Goal: Check status: Check status

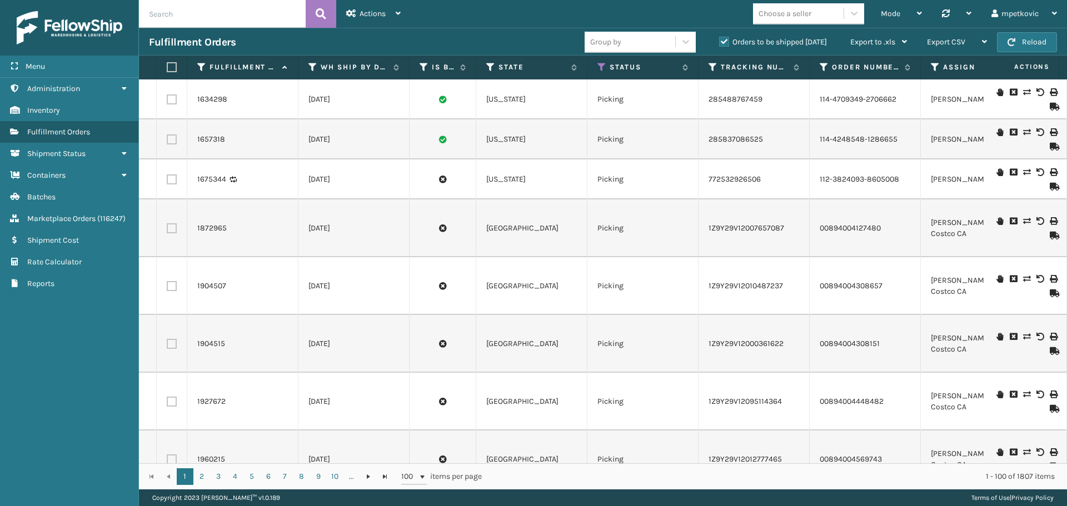
click at [187, 17] on input "text" at bounding box center [222, 14] width 167 height 28
paste input "2074829"
type input "2074829"
click at [365, 11] on span "Actions" at bounding box center [373, 13] width 26 height 9
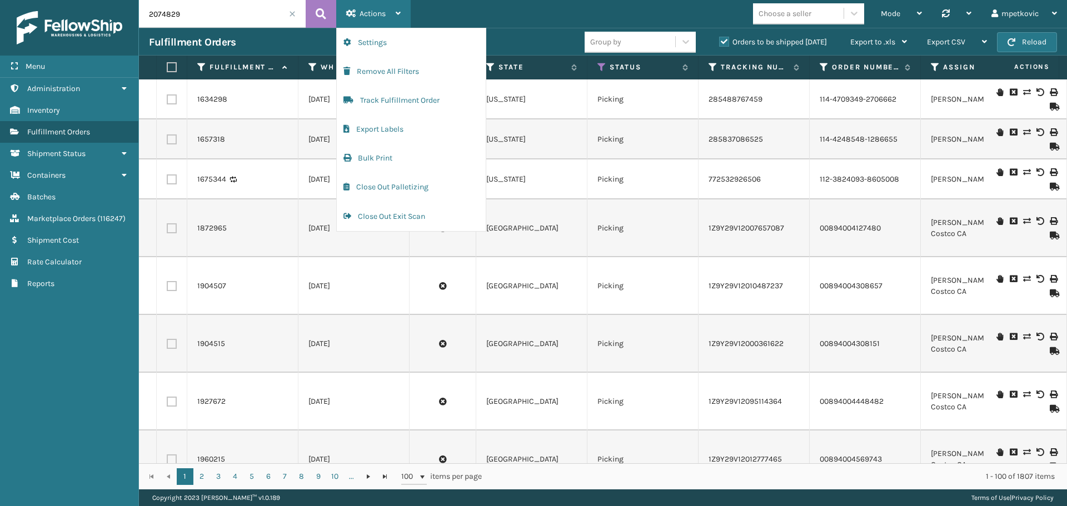
click at [362, 11] on span "Actions" at bounding box center [373, 13] width 26 height 9
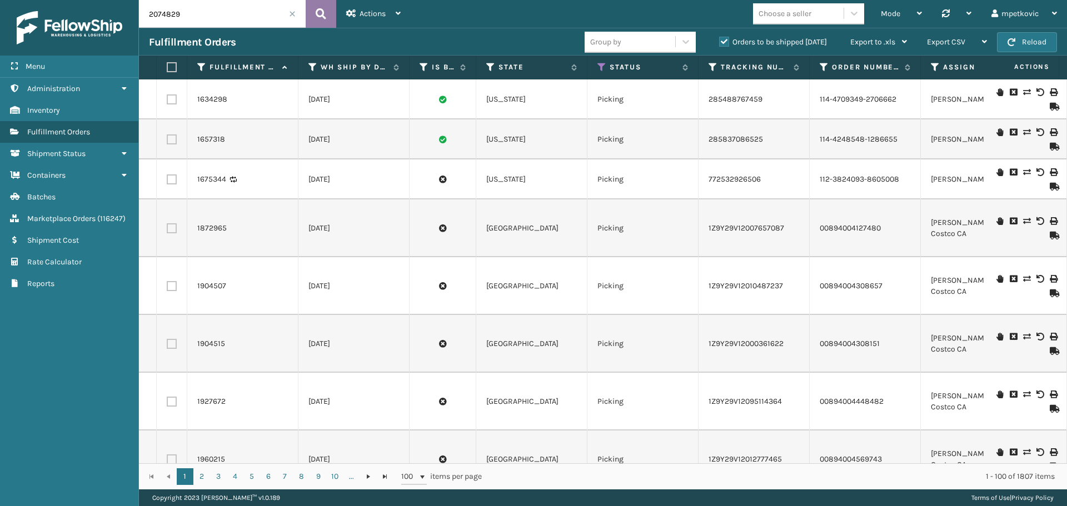
click at [318, 11] on icon at bounding box center [321, 14] width 11 height 17
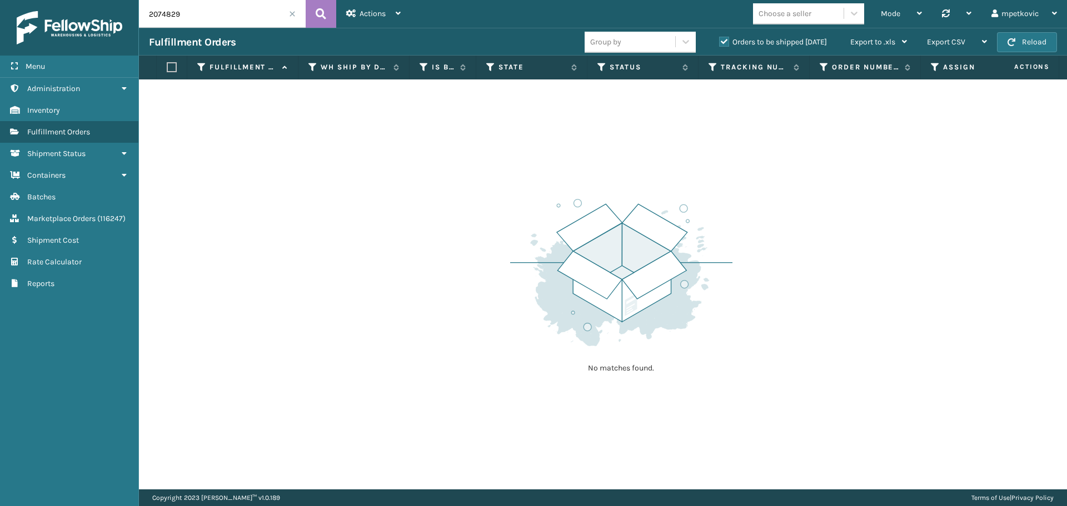
click at [748, 44] on label "Orders to be shipped [DATE]" at bounding box center [773, 41] width 108 height 9
click at [720, 43] on input "Orders to be shipped [DATE]" at bounding box center [719, 39] width 1 height 7
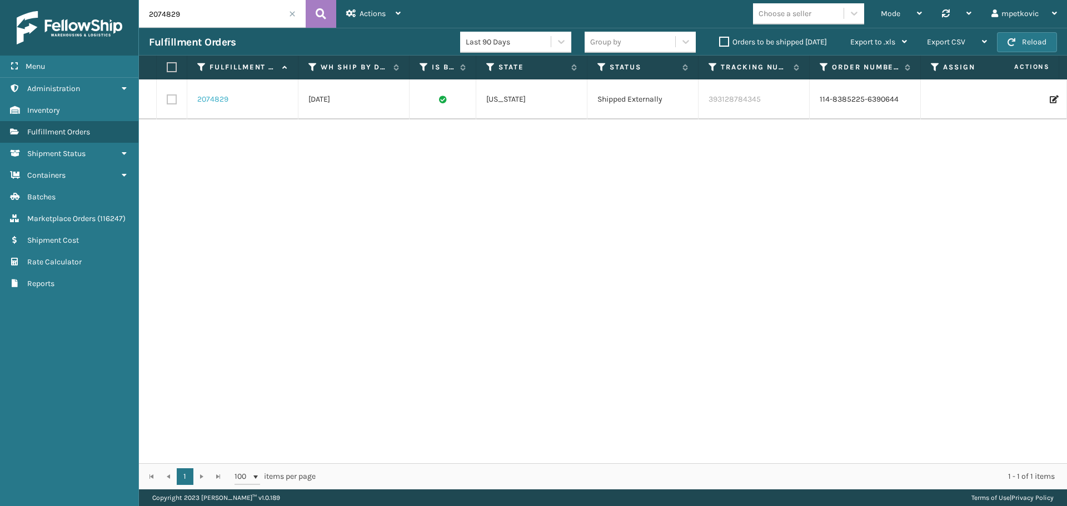
click at [212, 100] on link "2074829" at bounding box center [212, 99] width 31 height 11
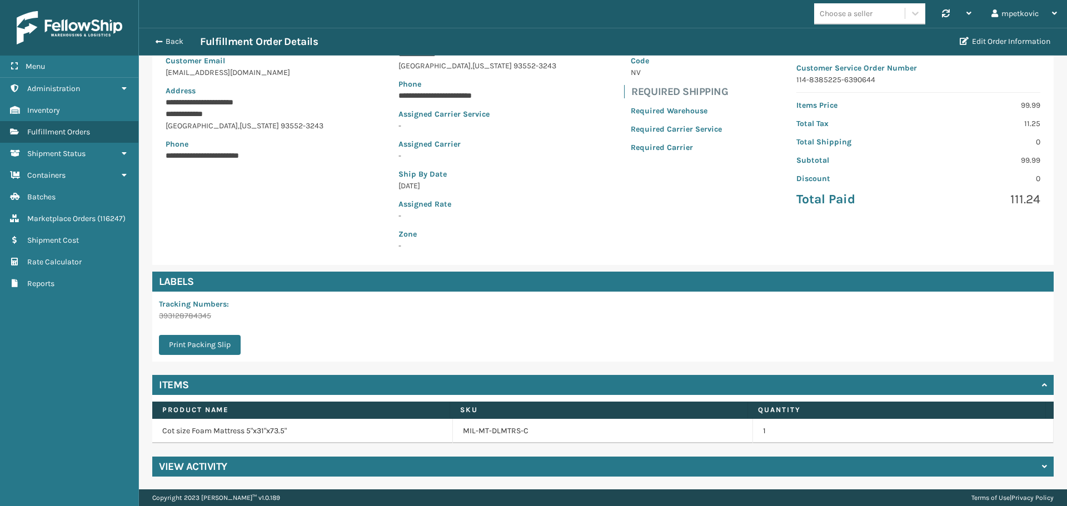
scroll to position [129, 0]
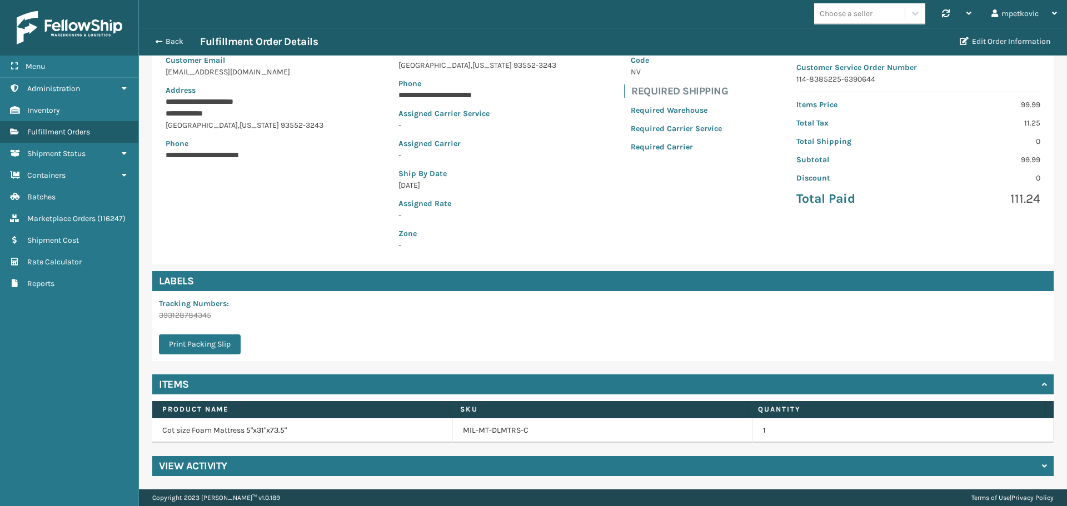
click at [342, 458] on div "View Activity" at bounding box center [602, 466] width 901 height 20
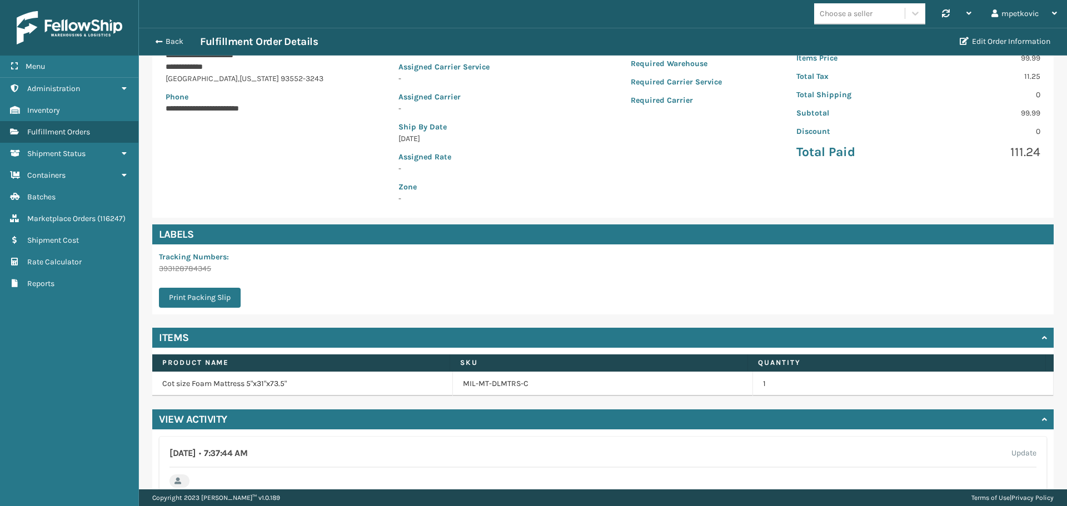
click at [324, 134] on div "**********" at bounding box center [602, 84] width 901 height 267
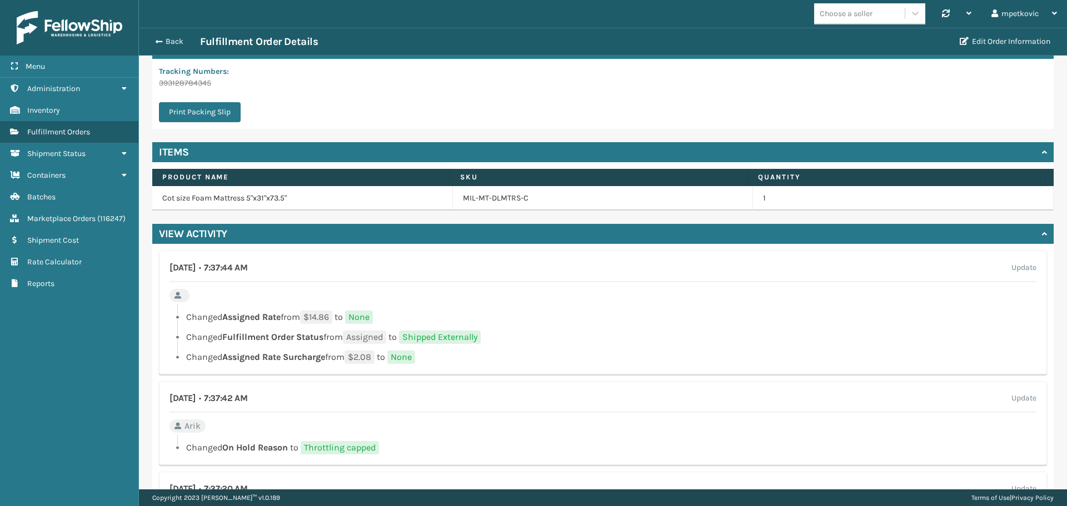
scroll to position [510, 0]
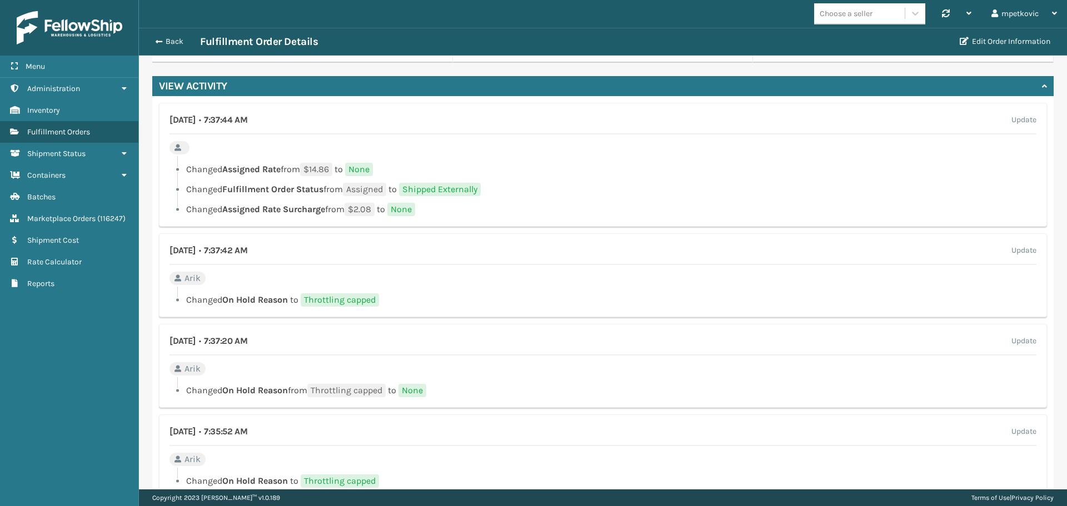
click at [511, 182] on ul "Changed Assigned Rate from $14.86 to None Changed Fulfillment Order Status from…" at bounding box center [602, 189] width 867 height 53
click at [504, 158] on div at bounding box center [606, 159] width 859 height 7
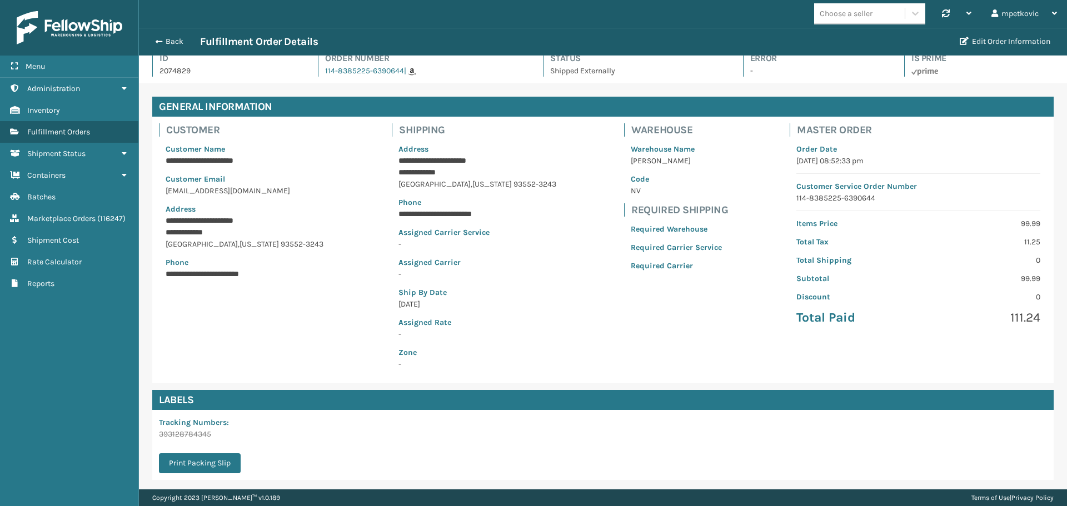
scroll to position [0, 0]
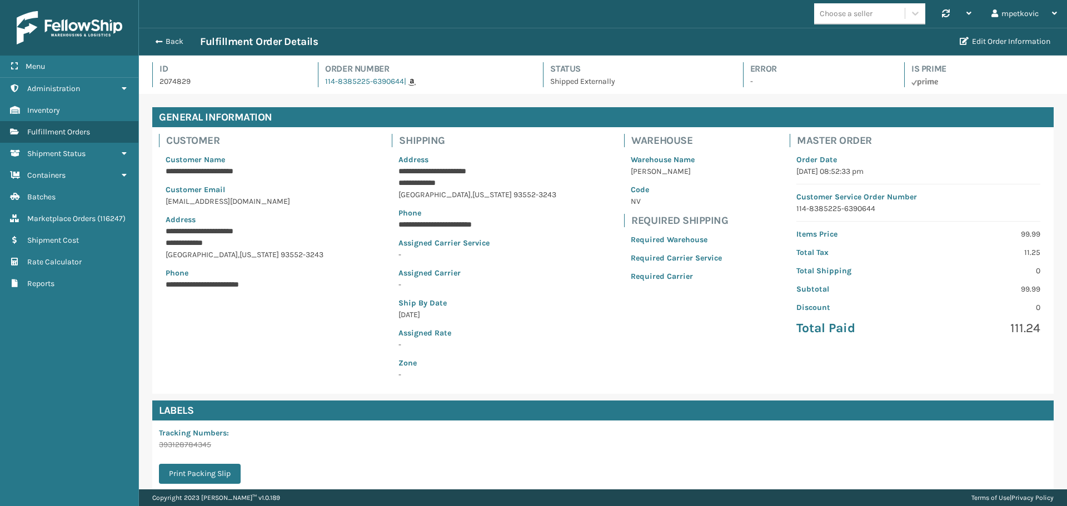
click at [515, 162] on p "Address" at bounding box center [477, 160] width 158 height 12
click at [468, 154] on p "Address" at bounding box center [477, 160] width 158 height 12
click at [381, 164] on div "**********" at bounding box center [602, 260] width 901 height 267
click at [373, 137] on div "**********" at bounding box center [602, 260] width 901 height 267
click at [388, 142] on div "**********" at bounding box center [602, 260] width 901 height 267
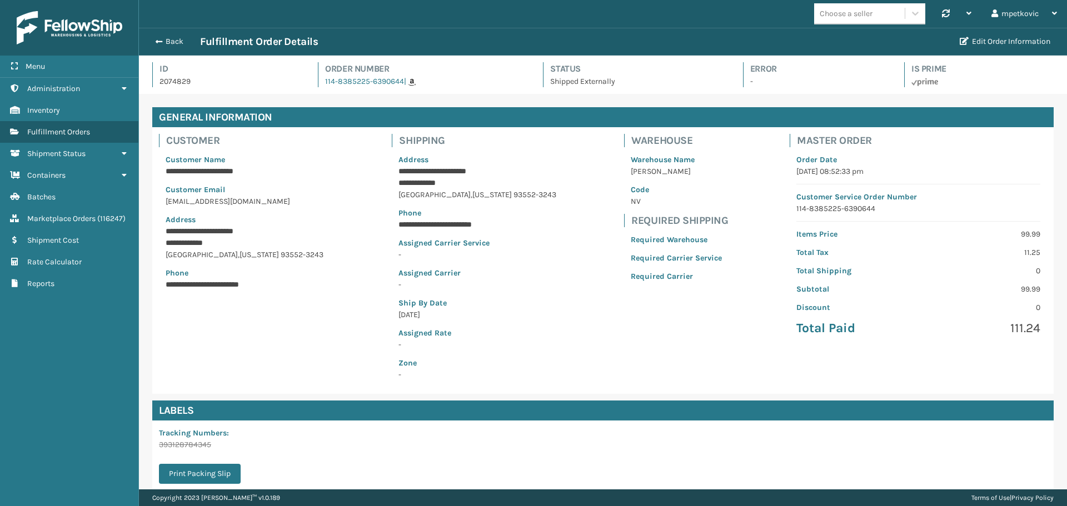
click at [350, 145] on div "**********" at bounding box center [602, 260] width 901 height 267
click at [353, 256] on div "**********" at bounding box center [602, 260] width 901 height 267
drag, startPoint x: 403, startPoint y: 87, endPoint x: 345, endPoint y: 88, distance: 58.3
click at [347, 87] on div "Id 2074829 Order Number 114-8385225-6390644 | Status Shipped Externally Error -…" at bounding box center [602, 78] width 901 height 32
click at [331, 92] on div "Id 2074829 Order Number 114-8385225-6390644 | Status Shipped Externally Error -…" at bounding box center [602, 78] width 901 height 32
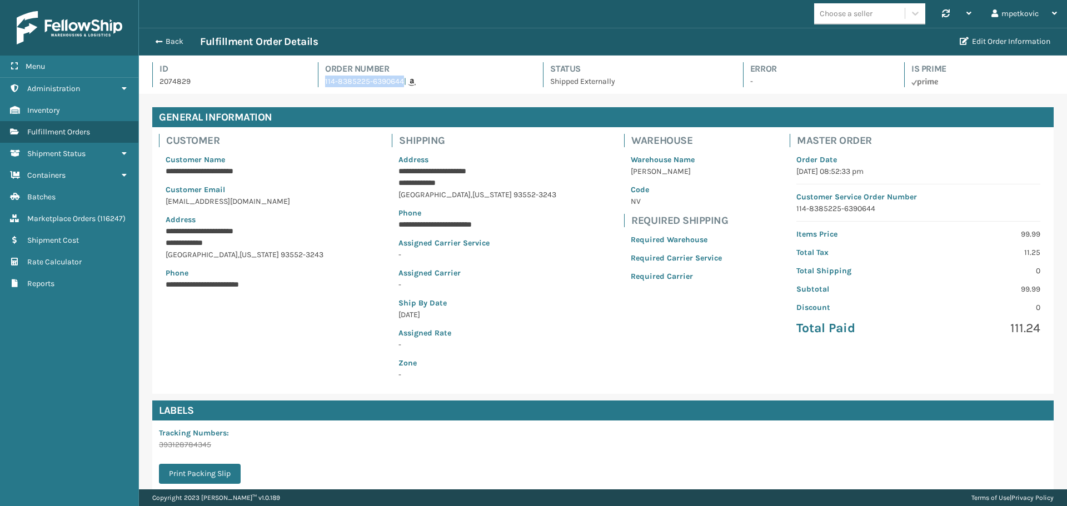
drag, startPoint x: 324, startPoint y: 89, endPoint x: 399, endPoint y: 86, distance: 75.1
click at [399, 86] on div "Id 2074829 Order Number 114-8385225-6390644 | Status Shipped Externally Error -…" at bounding box center [602, 78] width 901 height 32
copy link "114-8385225-6390644"
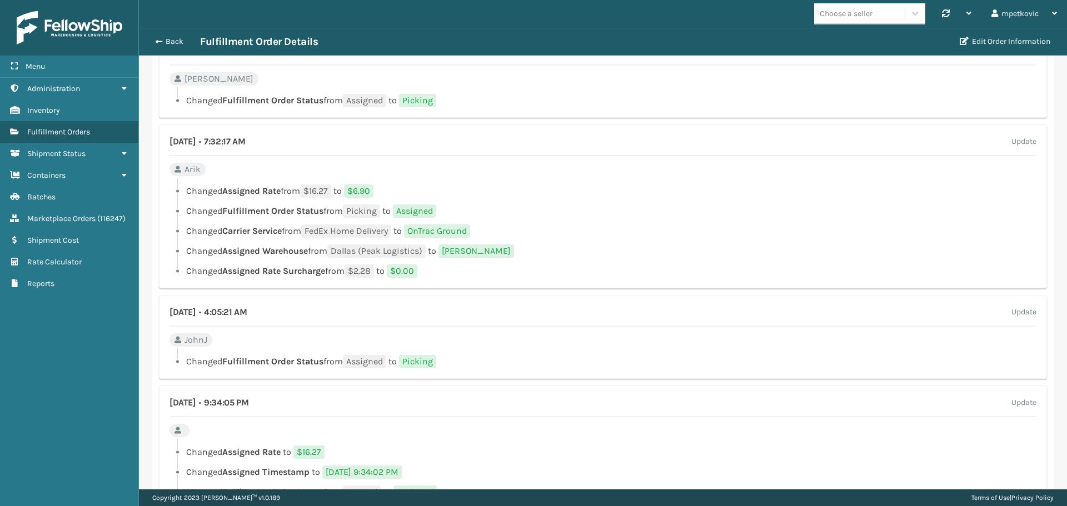
scroll to position [1419, 0]
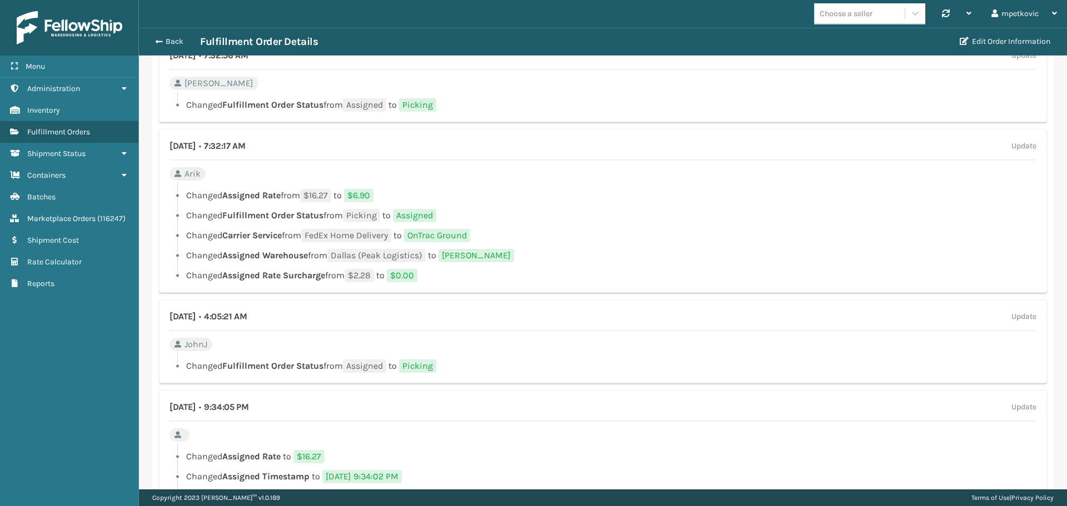
click at [506, 183] on div at bounding box center [606, 185] width 859 height 7
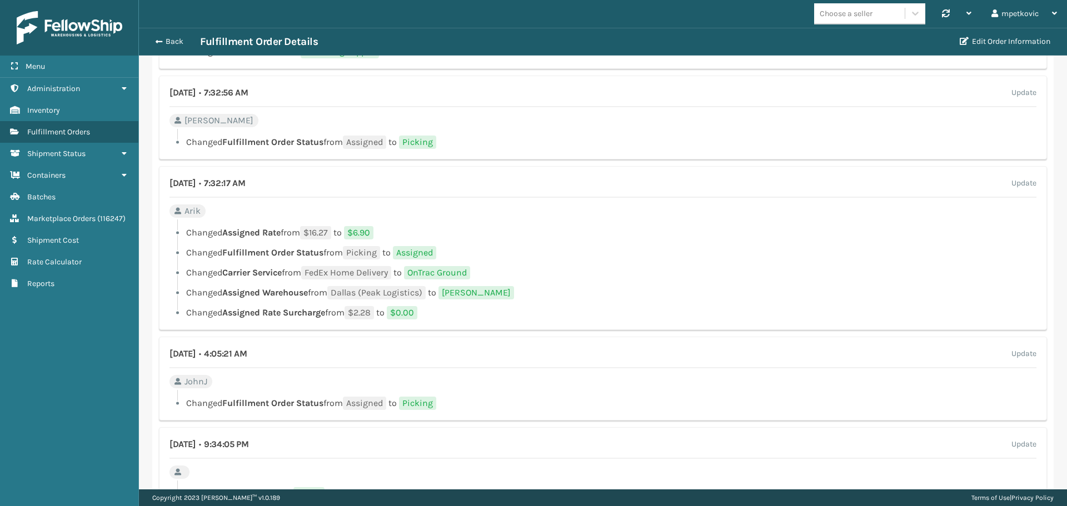
scroll to position [1363, 0]
